Goal: Task Accomplishment & Management: Manage account settings

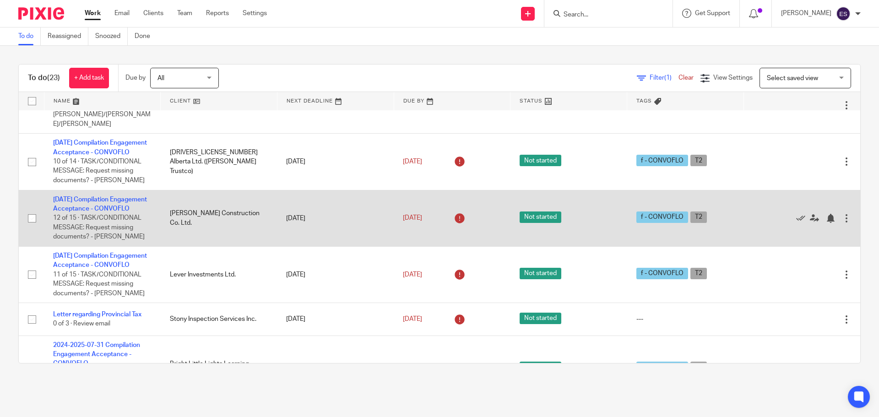
scroll to position [137, 0]
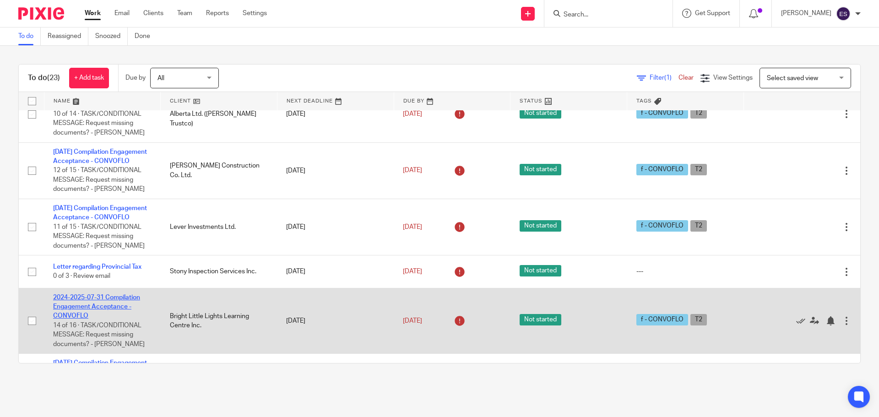
click at [77, 316] on link "2024-2025-07-31 Compilation Engagement Acceptance - CONVOFLO" at bounding box center [96, 306] width 87 height 25
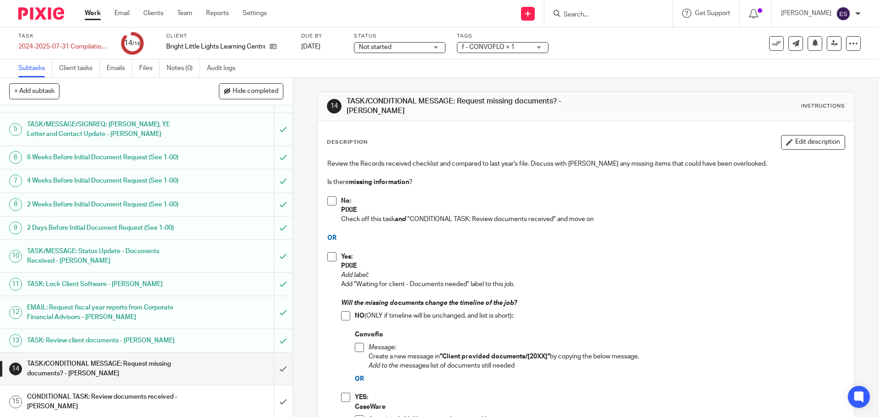
scroll to position [139, 0]
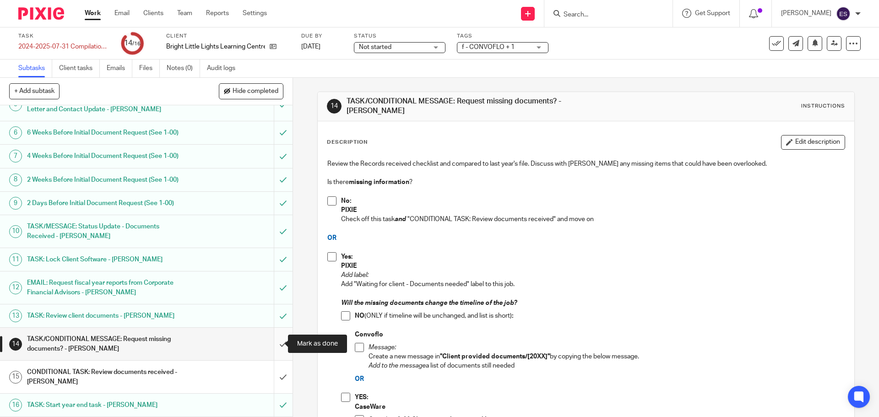
click at [274, 339] on input "submit" at bounding box center [146, 344] width 293 height 33
click at [268, 375] on input "submit" at bounding box center [146, 377] width 293 height 33
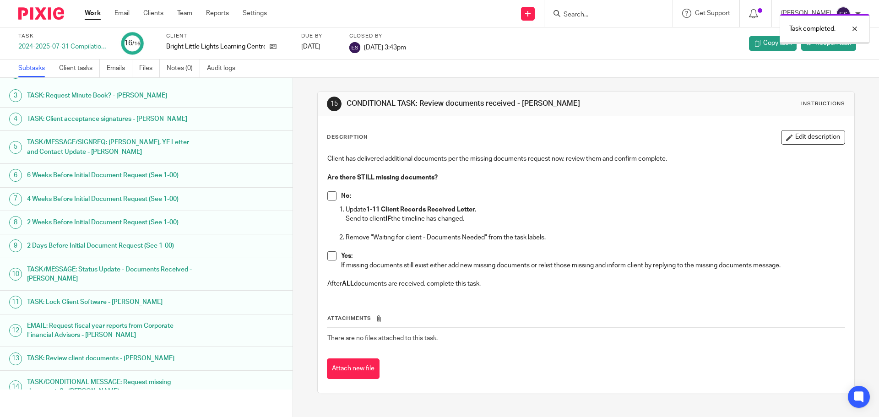
scroll to position [111, 0]
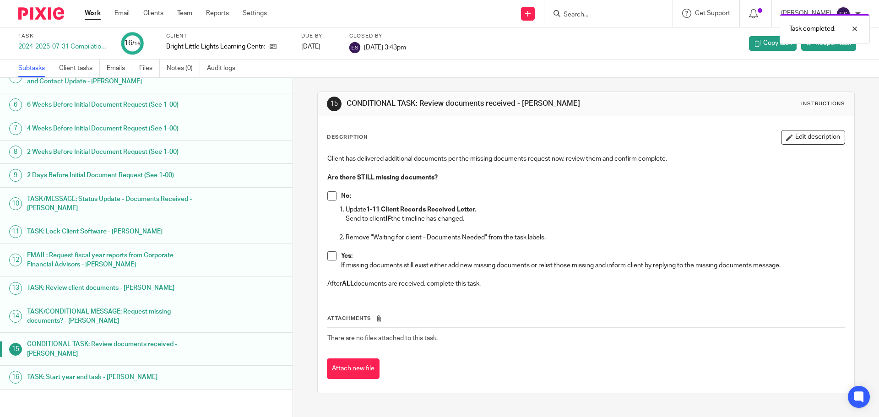
click at [96, 14] on link "Work" at bounding box center [93, 13] width 16 height 9
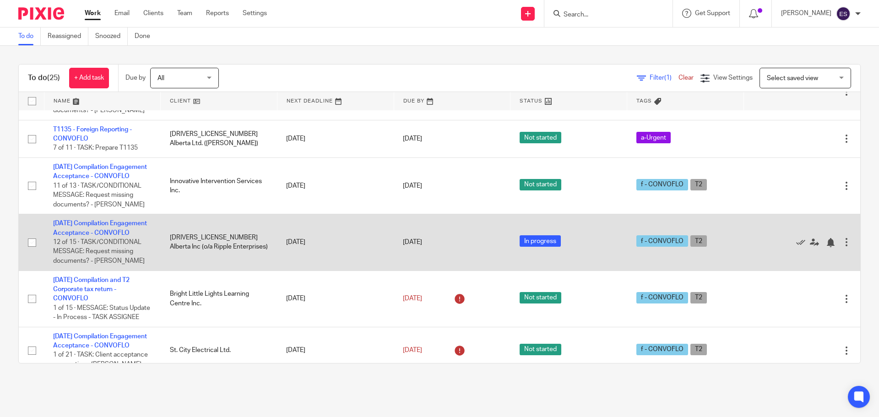
scroll to position [687, 0]
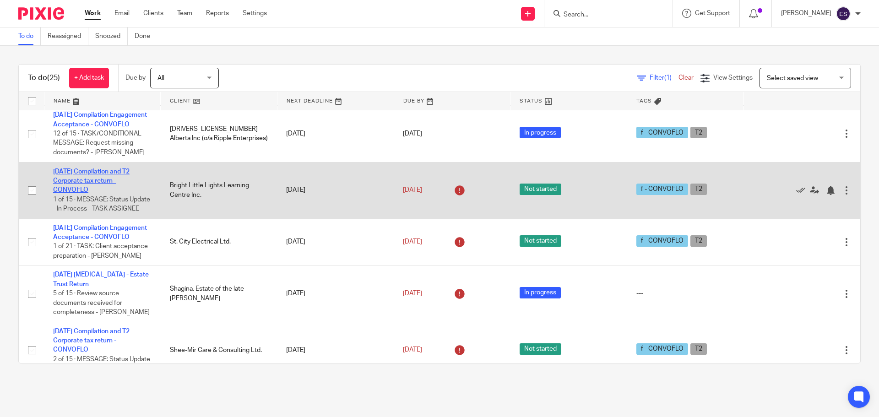
click at [94, 194] on link "[DATE] Compilation and T2 Corporate tax return - CONVOFLO" at bounding box center [91, 180] width 76 height 25
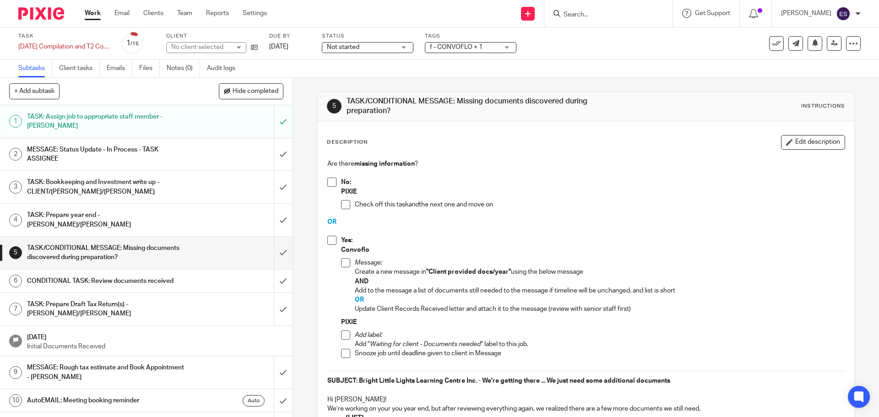
click at [270, 157] on input "submit" at bounding box center [146, 154] width 293 height 33
click at [275, 185] on input "submit" at bounding box center [146, 187] width 293 height 33
click at [276, 217] on input "submit" at bounding box center [146, 220] width 293 height 33
click at [276, 240] on input "submit" at bounding box center [146, 253] width 293 height 33
click at [275, 270] on input "submit" at bounding box center [146, 281] width 293 height 23
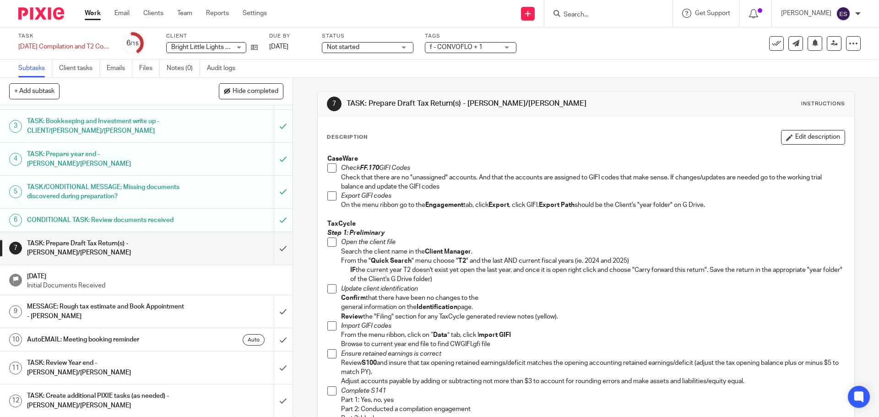
scroll to position [137, 0]
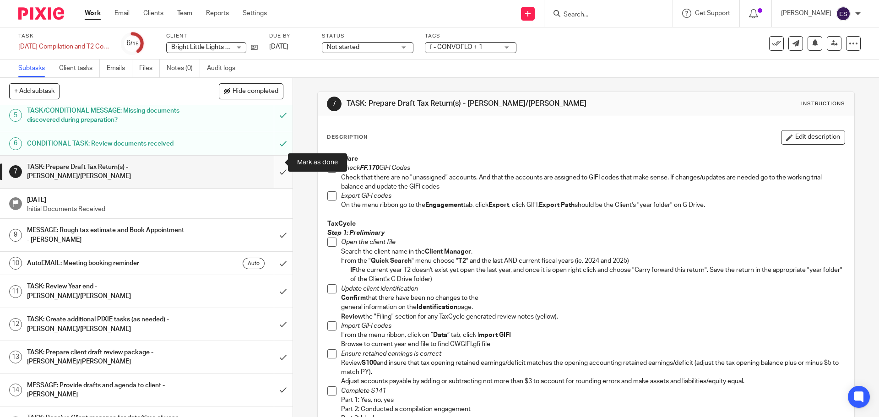
drag, startPoint x: 271, startPoint y: 164, endPoint x: 271, endPoint y: 169, distance: 5.5
click at [271, 164] on input "submit" at bounding box center [146, 172] width 293 height 33
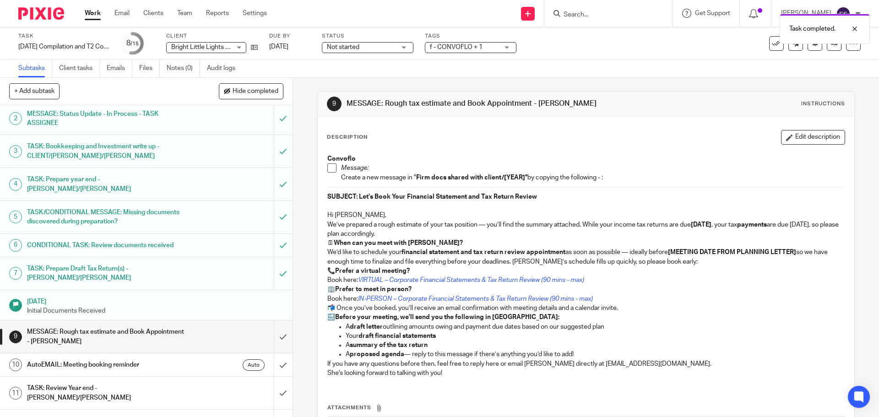
scroll to position [92, 0]
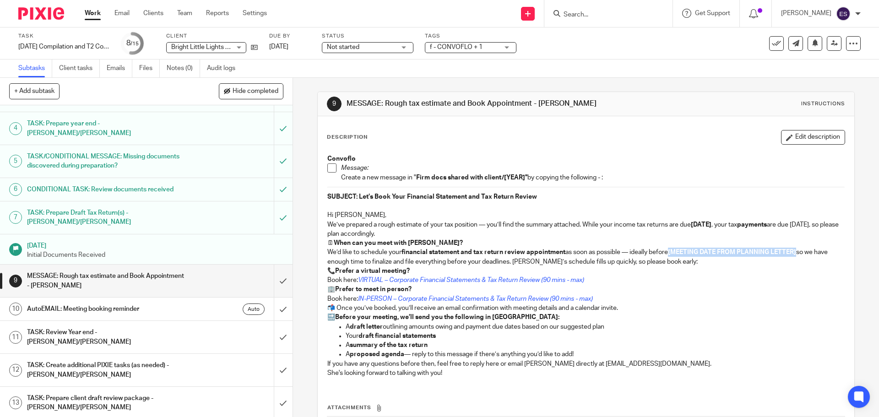
drag, startPoint x: 672, startPoint y: 251, endPoint x: 799, endPoint y: 250, distance: 127.3
click at [796, 250] on strong "[MEETING DATE FROM PLANNING LETTER]" at bounding box center [732, 252] width 128 height 6
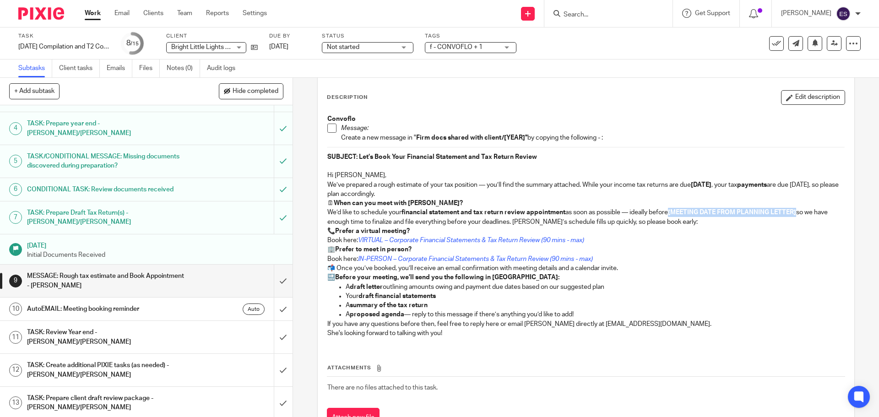
scroll to position [0, 0]
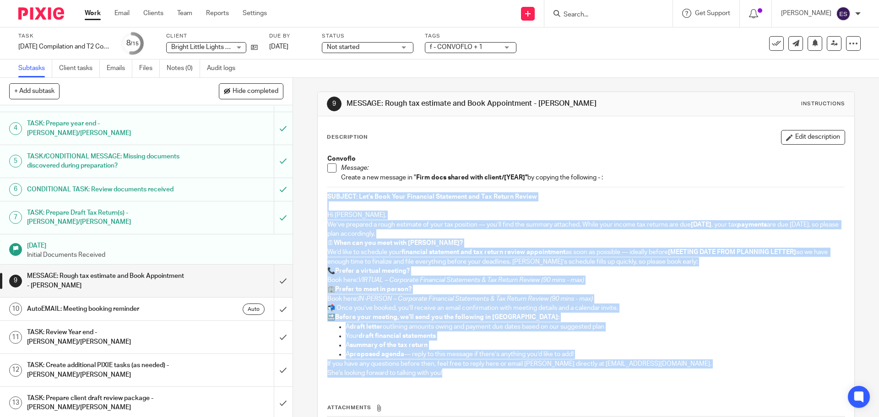
drag, startPoint x: 323, startPoint y: 196, endPoint x: 489, endPoint y: 373, distance: 241.9
click at [489, 373] on div "Convoflo Message: Create a new message in " Firm docs shared with client/[YEAR]…" at bounding box center [586, 267] width 526 height 235
copy div "SUBJECT: Let’s Book Your Financial Statement and Tax Return Review Hi Kaitlyn, …"
click at [270, 272] on input "submit" at bounding box center [146, 281] width 293 height 33
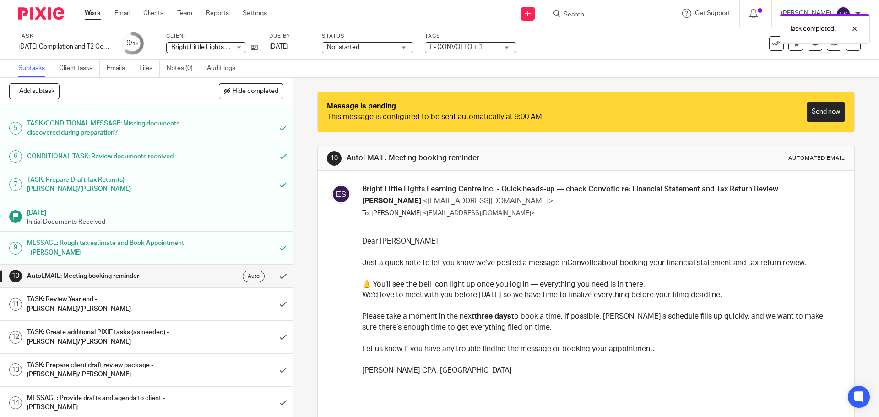
scroll to position [137, 0]
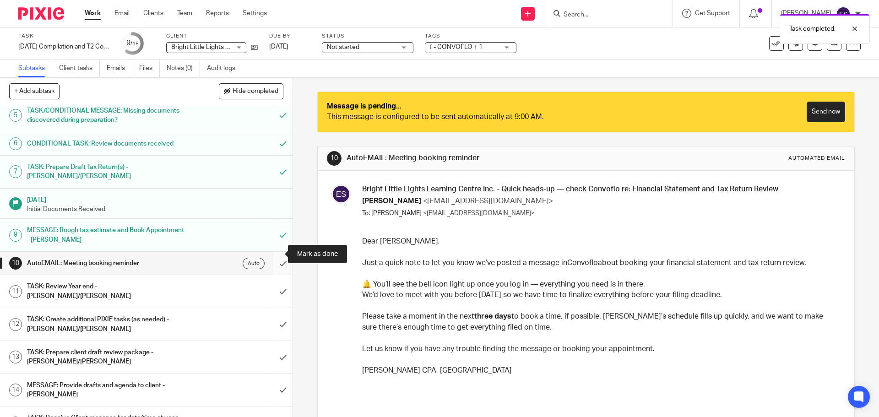
click at [275, 255] on input "submit" at bounding box center [146, 263] width 293 height 23
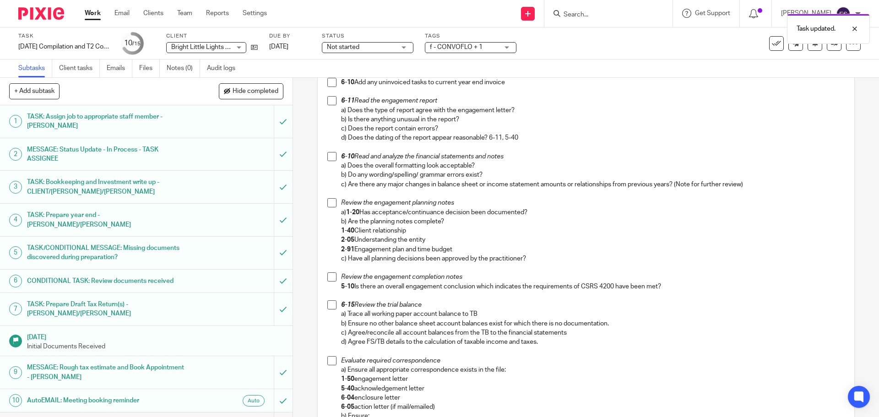
scroll to position [137, 0]
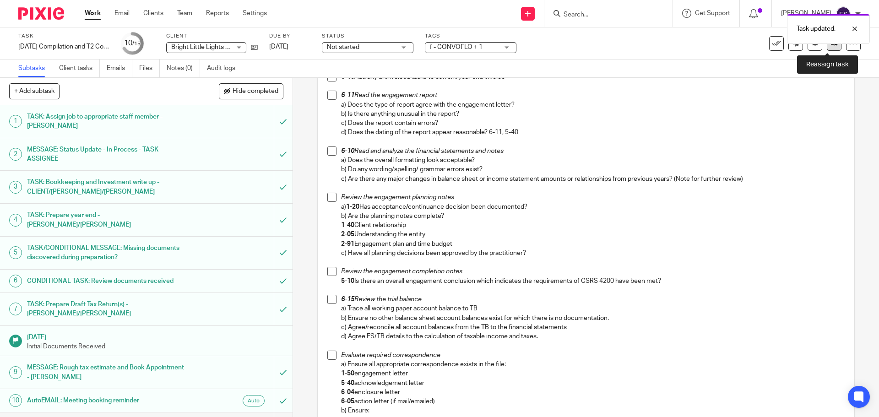
click at [831, 45] on icon at bounding box center [834, 43] width 7 height 7
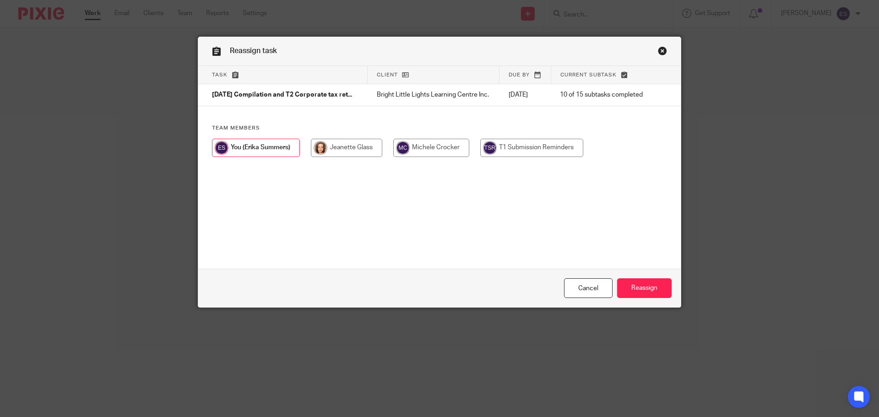
click at [324, 157] on input "radio" at bounding box center [346, 148] width 71 height 18
radio input "true"
click at [631, 293] on input "Reassign" at bounding box center [644, 288] width 54 height 20
